Goal: Information Seeking & Learning: Check status

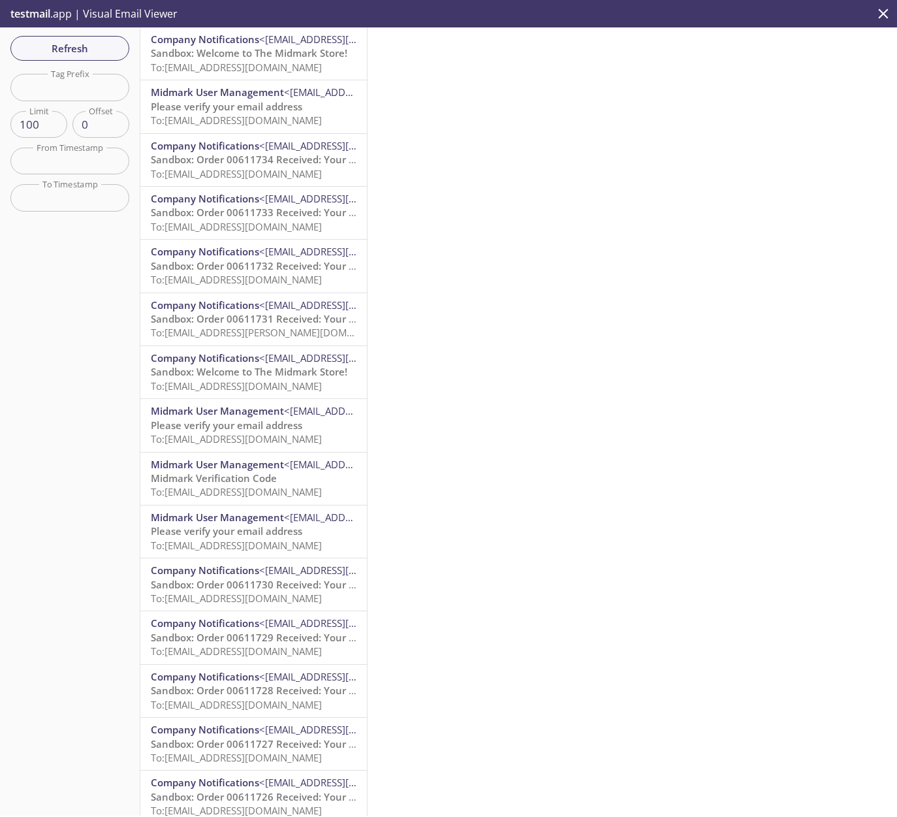
click at [170, 71] on span "To: ecommerce.mwatercutter24@inbox.testmail.app" at bounding box center [236, 67] width 171 height 13
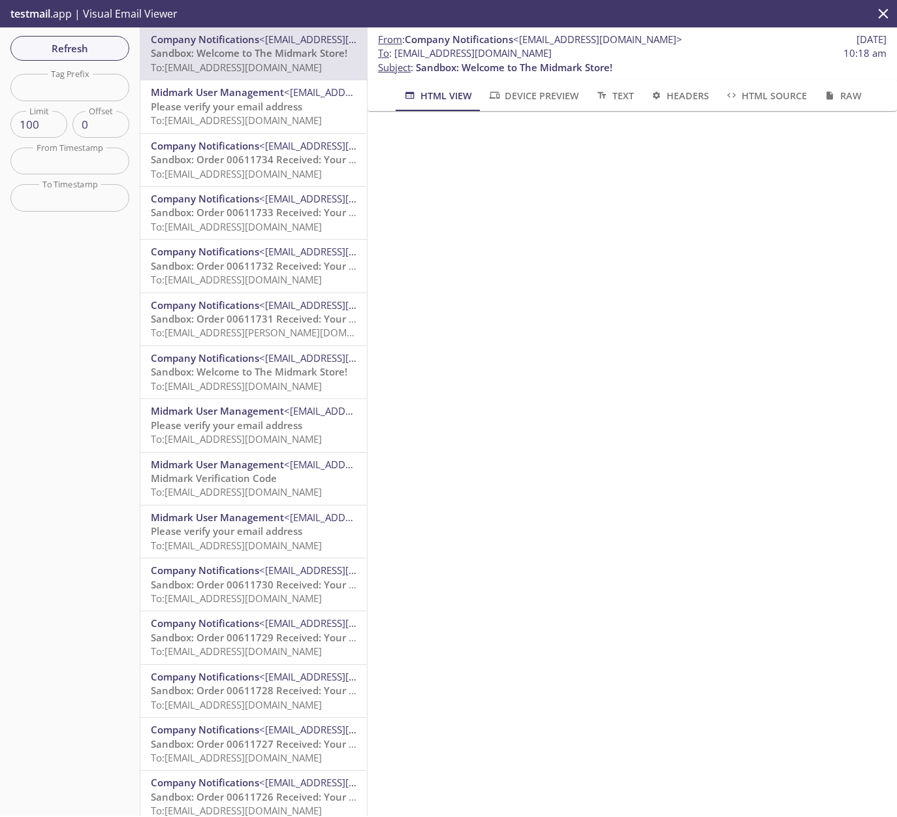
drag, startPoint x: 620, startPoint y: 55, endPoint x: 396, endPoint y: 52, distance: 223.9
click at [396, 52] on span "To : ecommerce.mwatercutter24@inbox.testmail.app 10:18 am" at bounding box center [632, 53] width 509 height 14
copy span "[EMAIL_ADDRESS][DOMAIN_NAME]"
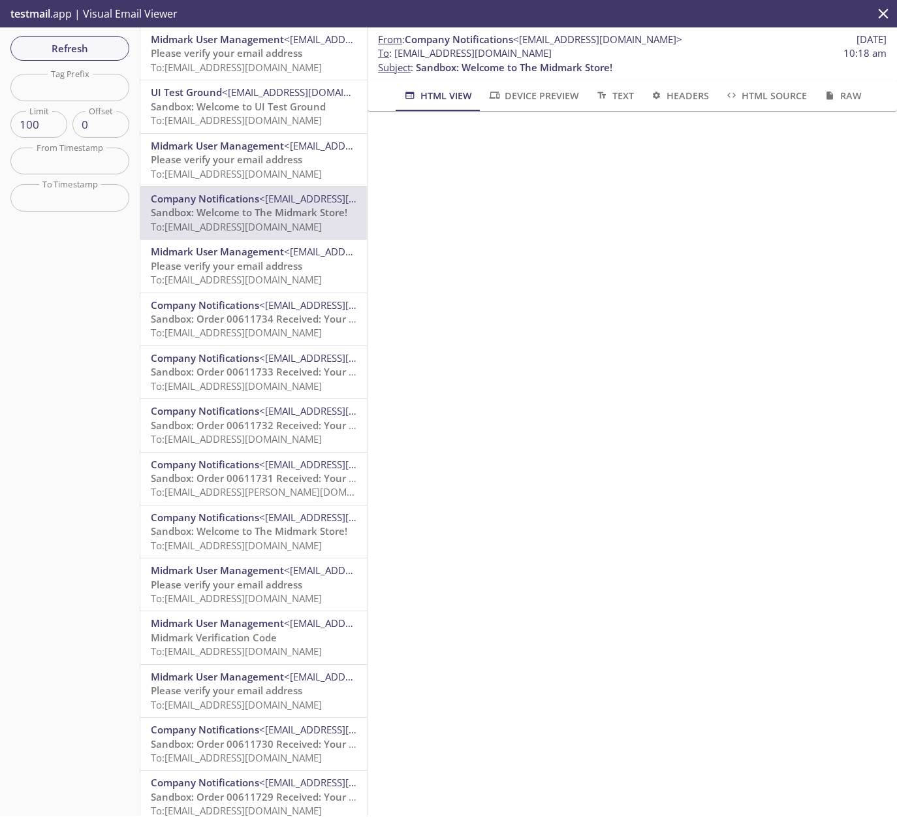
click at [217, 63] on span "To: [EMAIL_ADDRESS][DOMAIN_NAME]" at bounding box center [236, 67] width 171 height 13
